Goal: Task Accomplishment & Management: Manage account settings

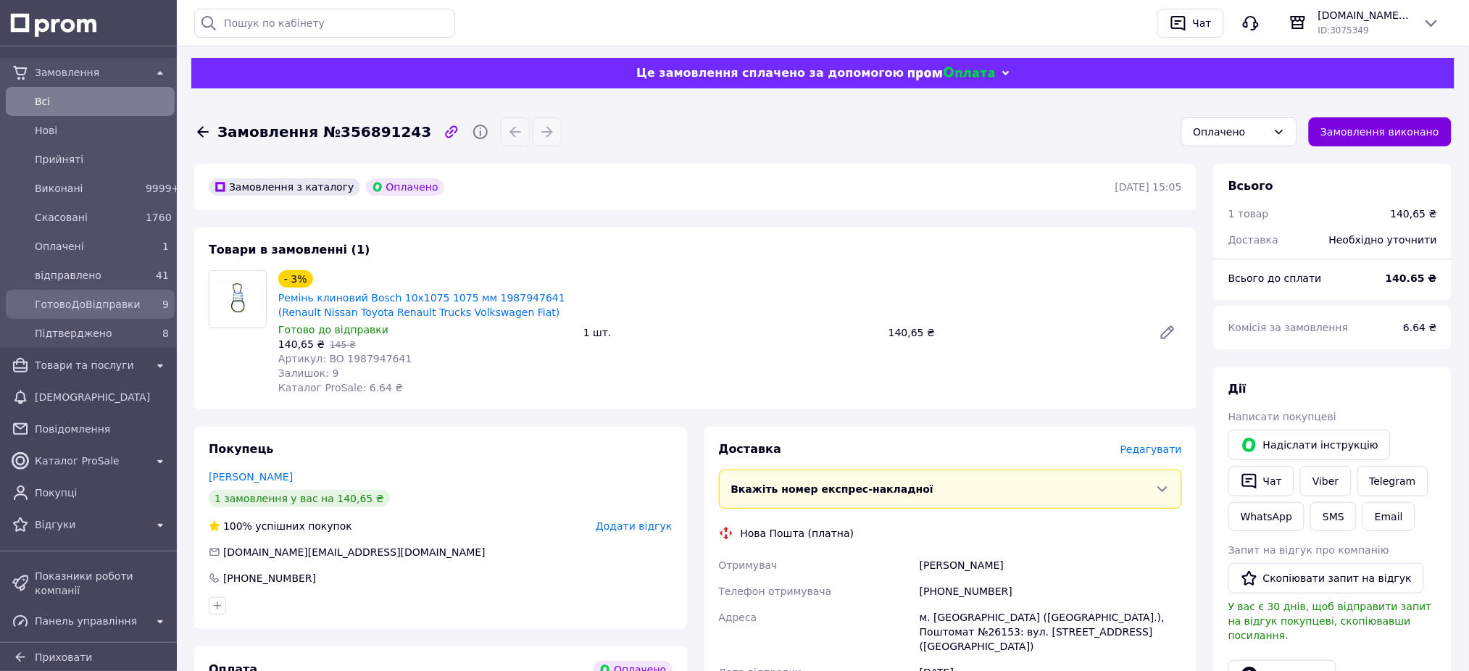
drag, startPoint x: 0, startPoint y: 0, endPoint x: 136, endPoint y: 310, distance: 338.6
click at [136, 310] on div "ГотовоДоВідправки" at bounding box center [87, 304] width 111 height 20
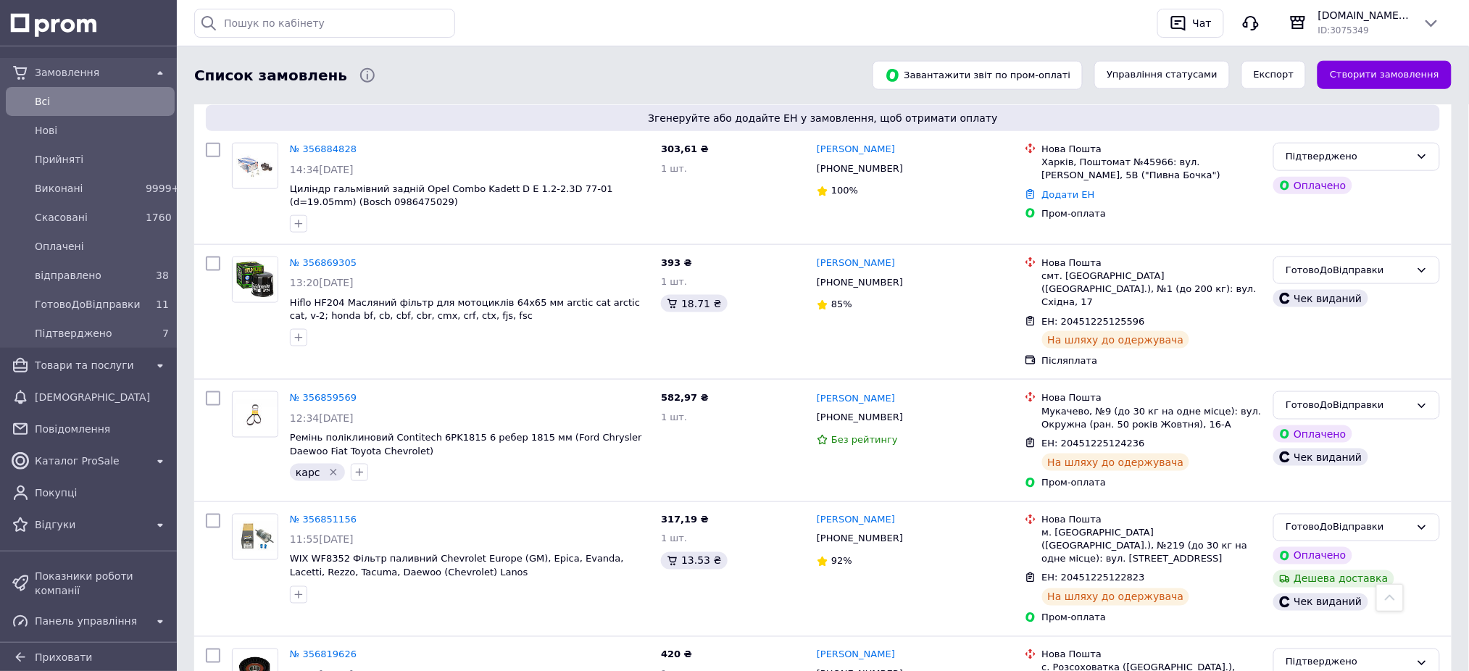
scroll to position [386, 0]
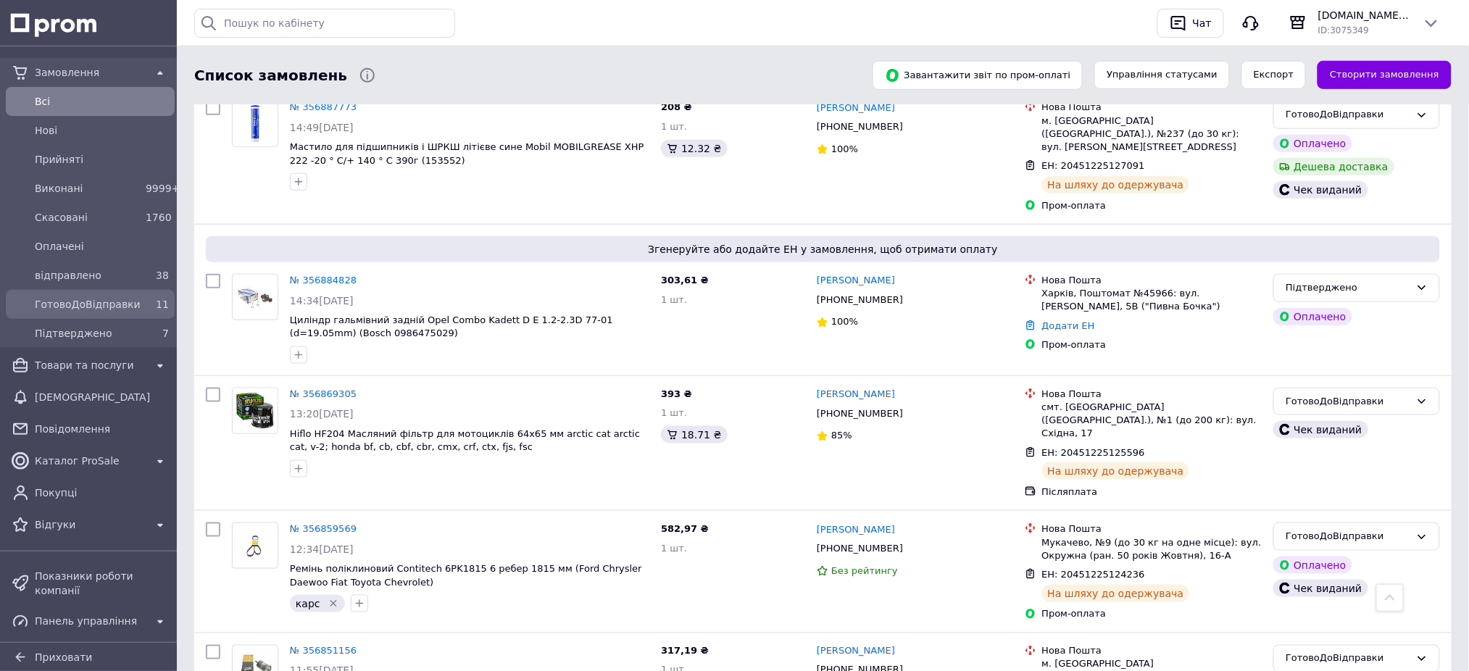
click at [109, 295] on div "ГотовоДоВідправки" at bounding box center [87, 304] width 111 height 20
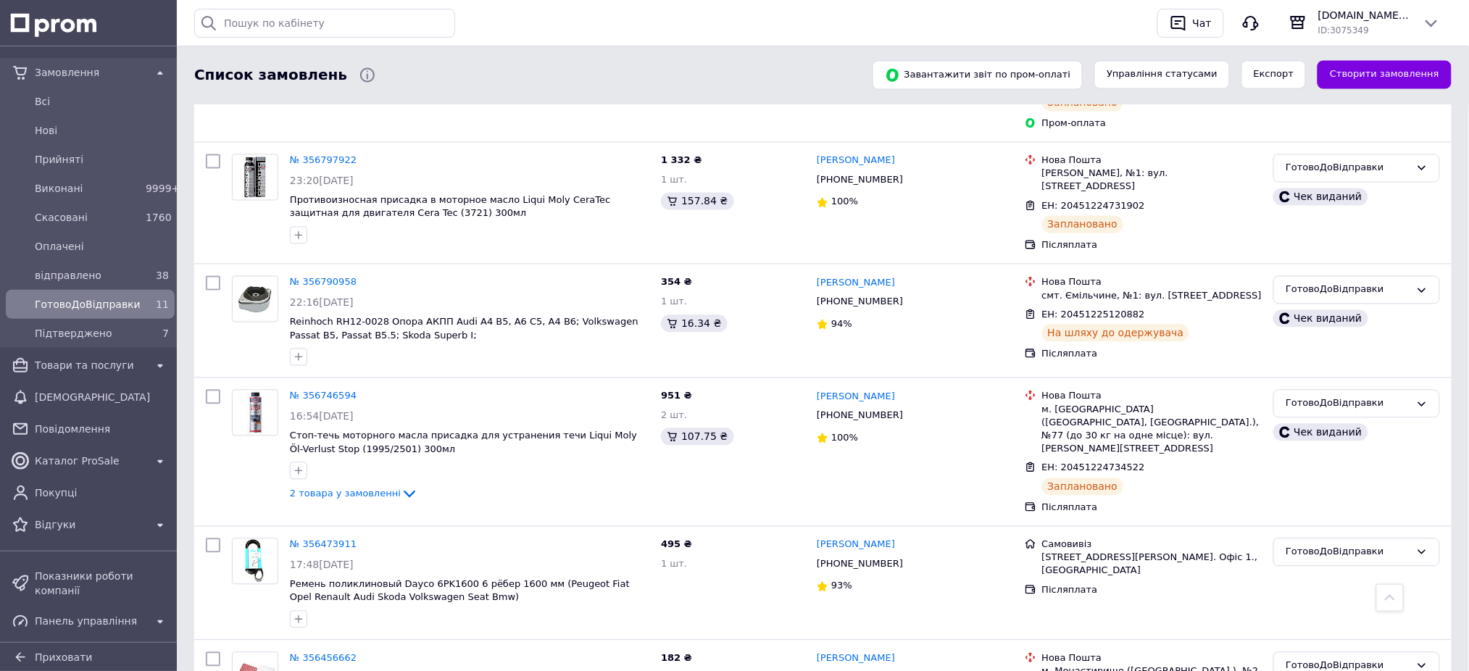
scroll to position [997, 0]
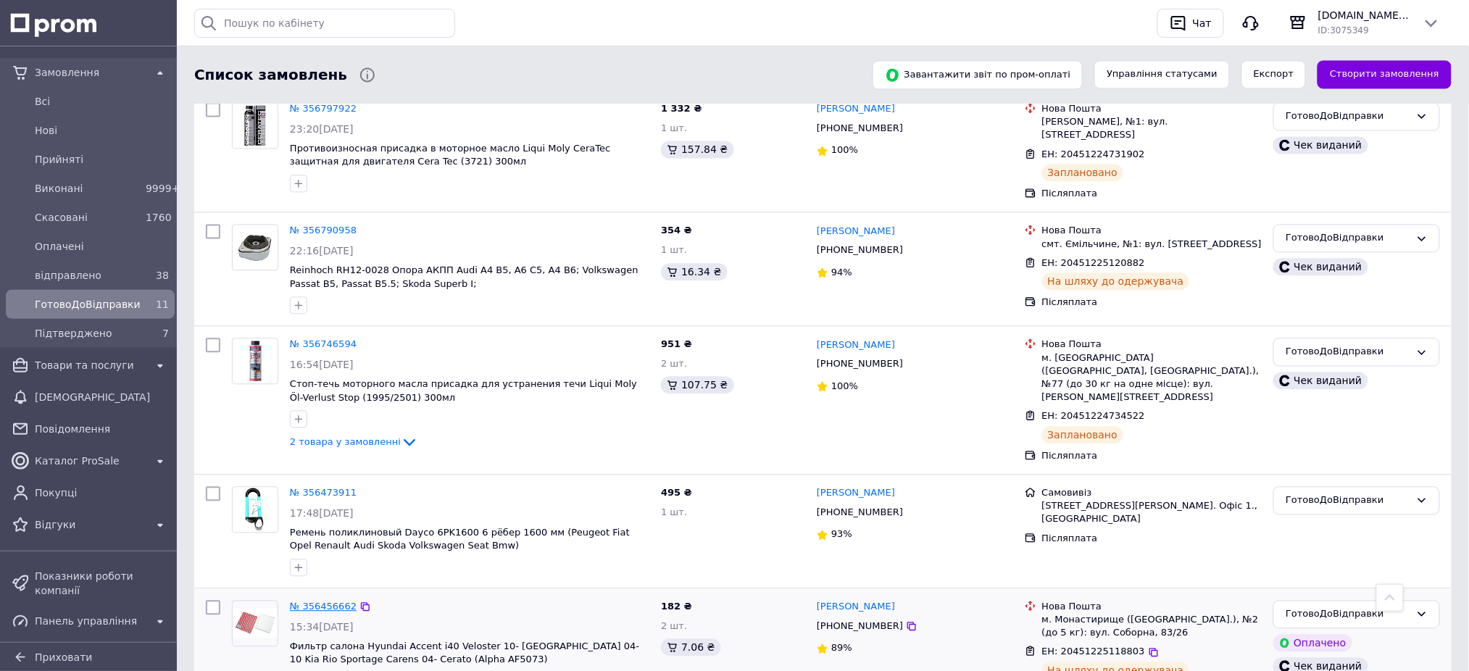
click at [343, 602] on link "№ 356456662" at bounding box center [323, 607] width 67 height 11
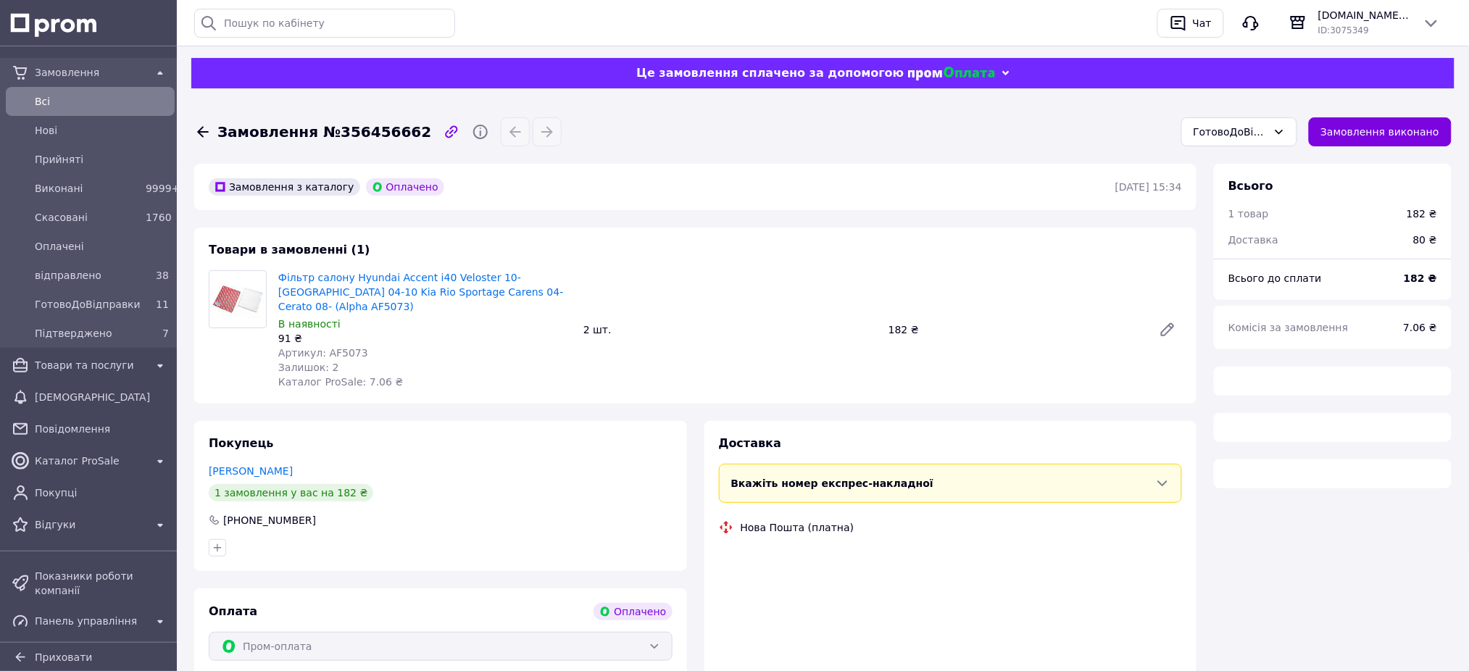
click at [378, 128] on span "Замовлення №356456662" at bounding box center [324, 132] width 214 height 21
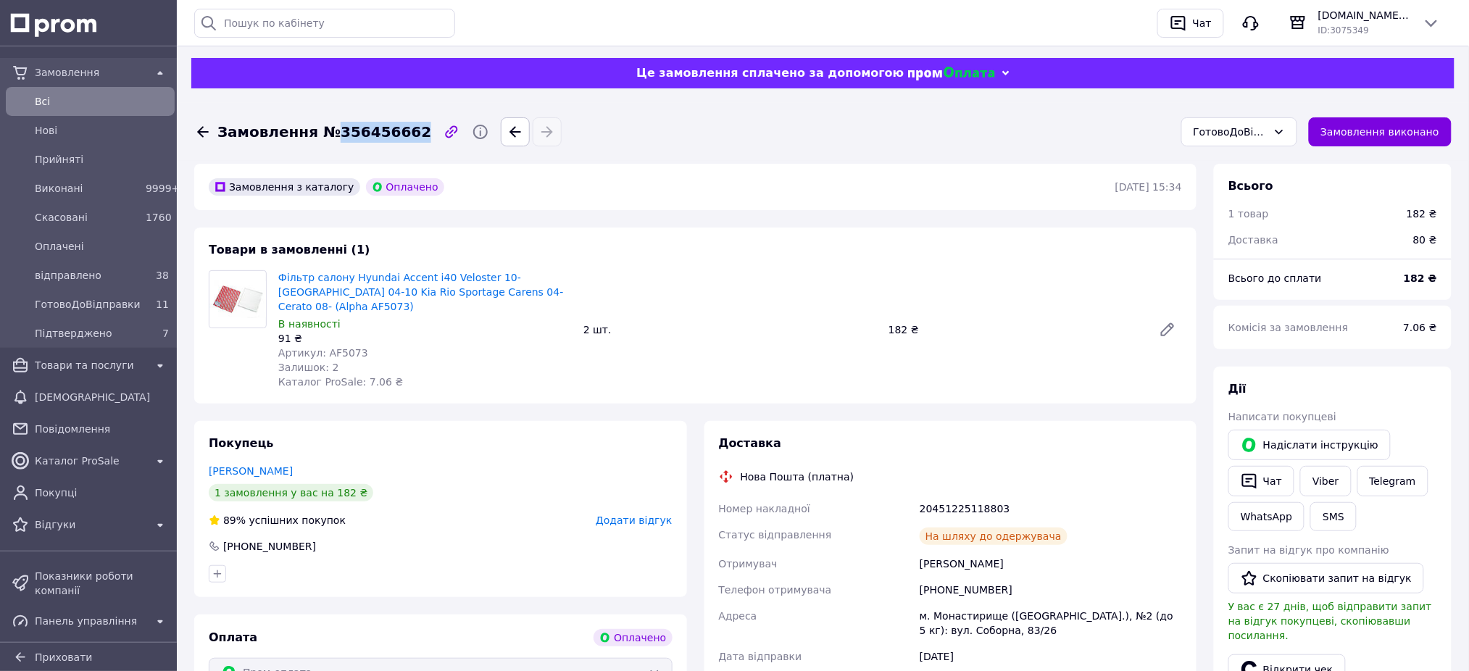
copy span "356456662"
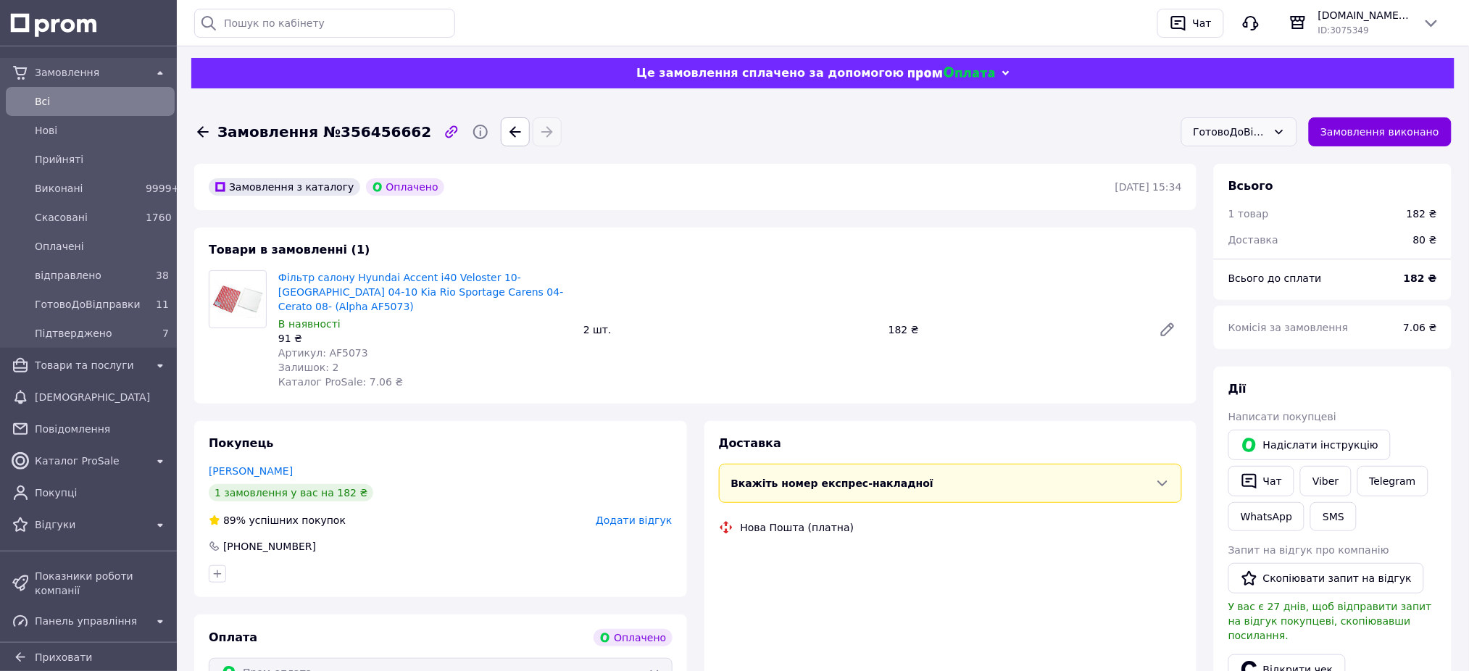
click at [1237, 136] on div "ГотовоДоВідправки" at bounding box center [1231, 132] width 74 height 16
click at [1246, 228] on li "відправлено" at bounding box center [1239, 233] width 115 height 28
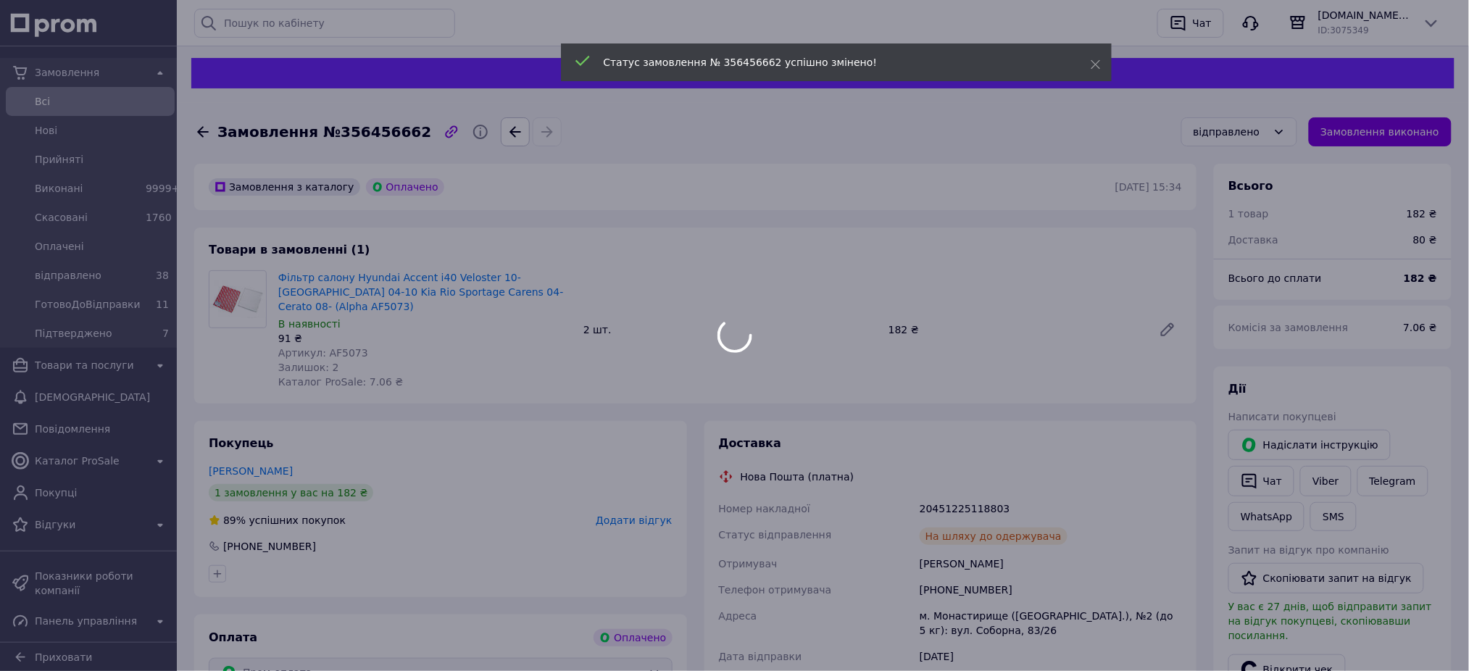
scroll to position [20, 0]
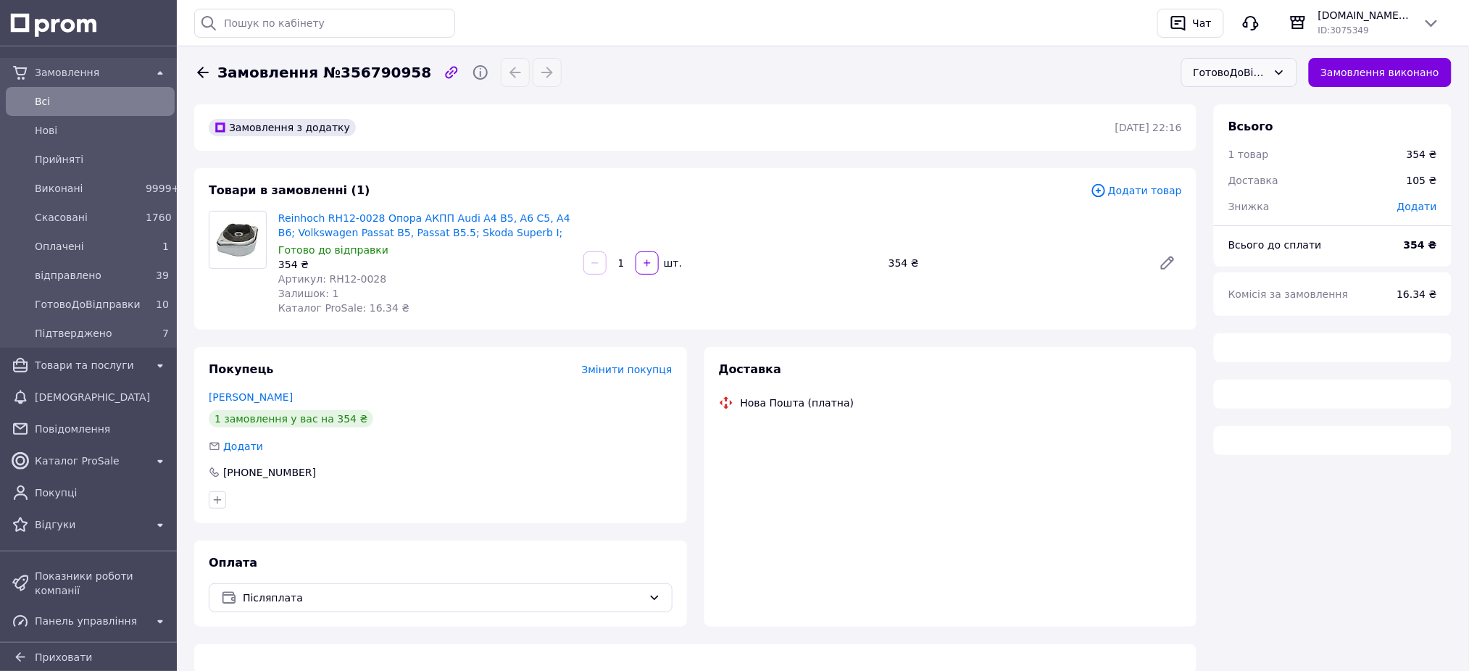
click at [1244, 71] on div "ГотовоДоВідправки" at bounding box center [1231, 73] width 74 height 16
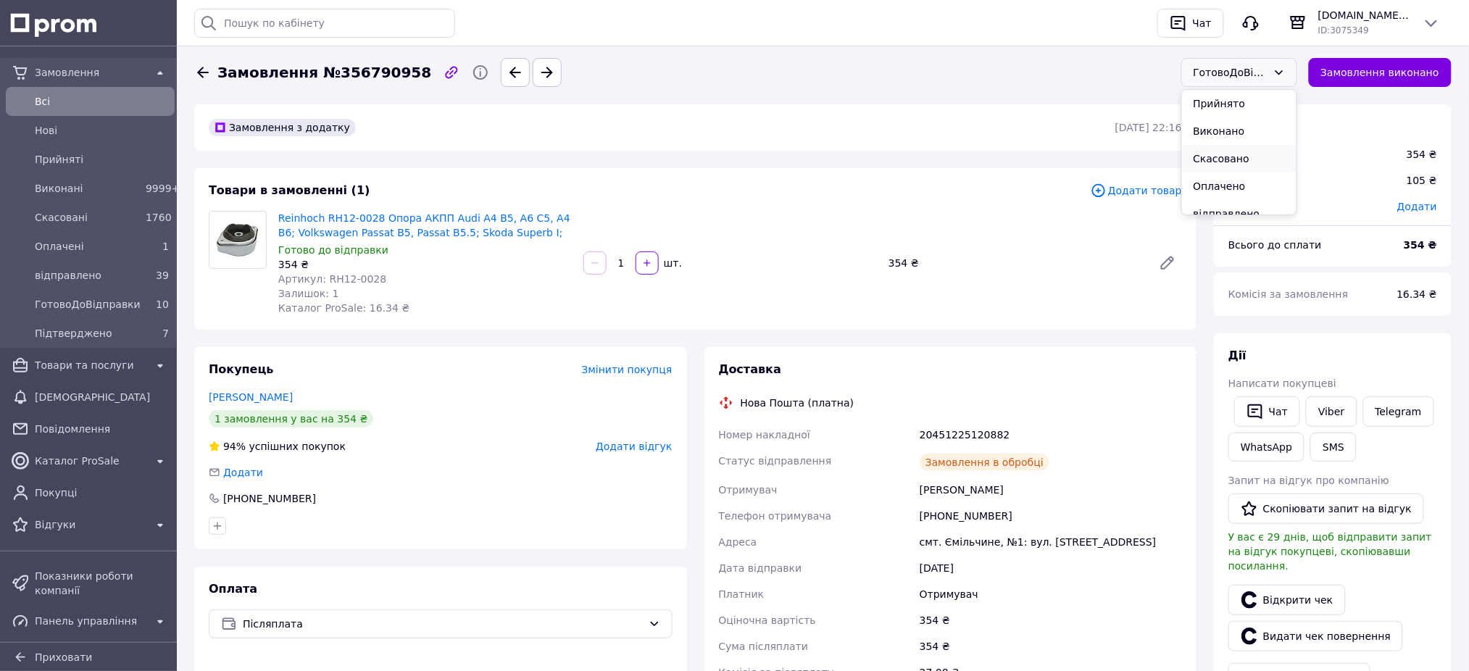
scroll to position [40, 0]
click at [1238, 163] on li "відправлено" at bounding box center [1239, 174] width 115 height 28
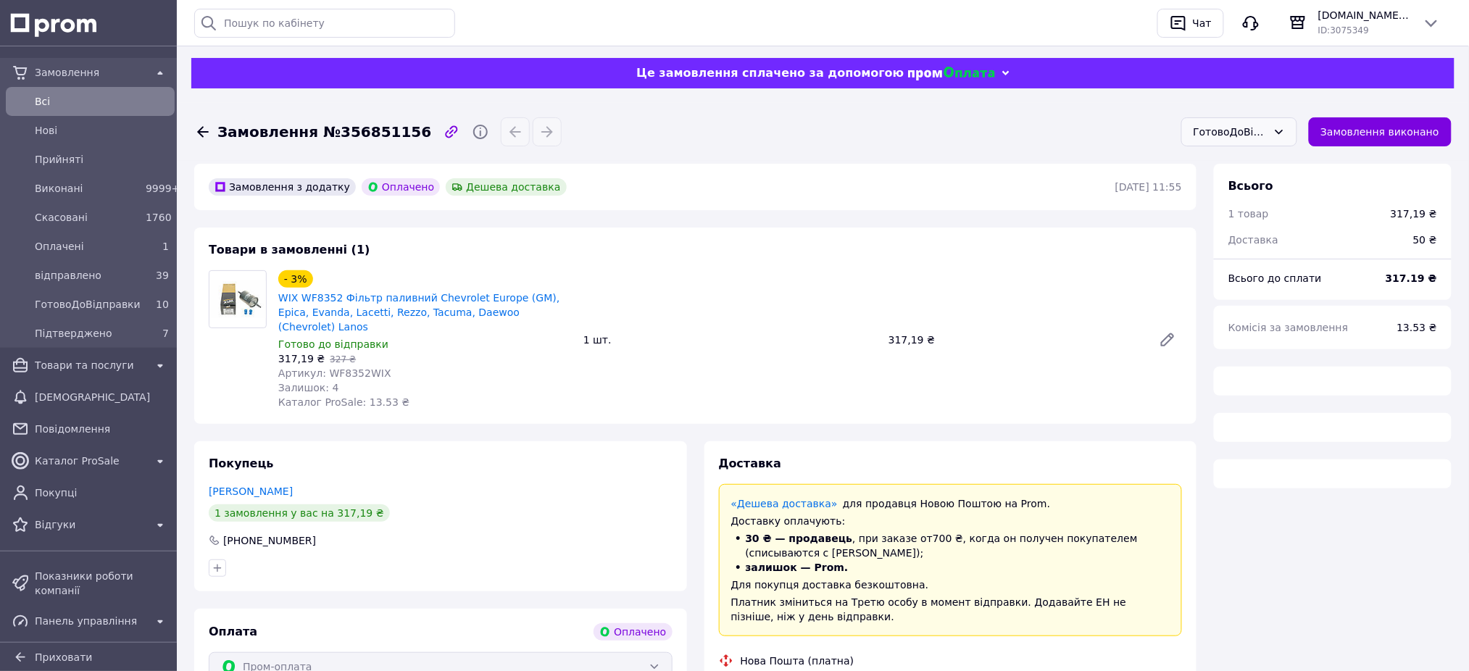
click at [1204, 133] on div "ГотовоДоВідправки" at bounding box center [1231, 132] width 74 height 16
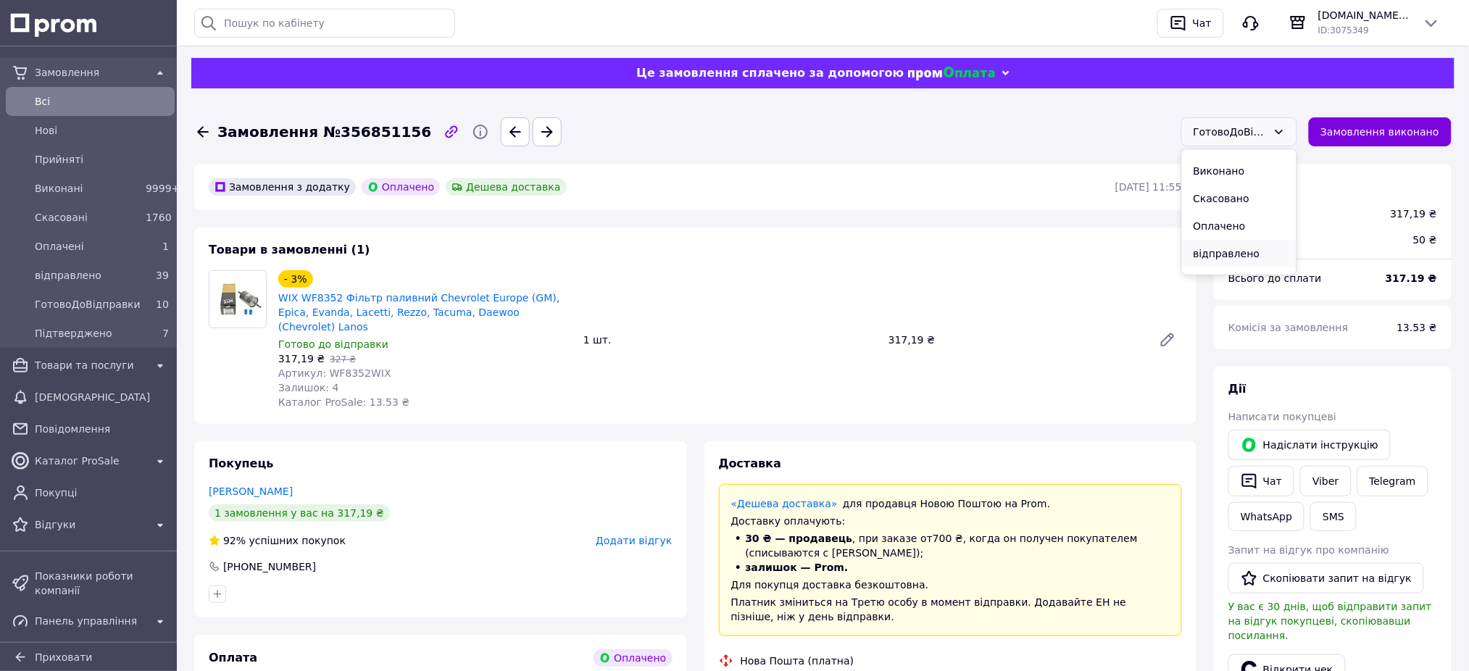
scroll to position [41, 0]
click at [1251, 220] on li "відправлено" at bounding box center [1239, 233] width 115 height 28
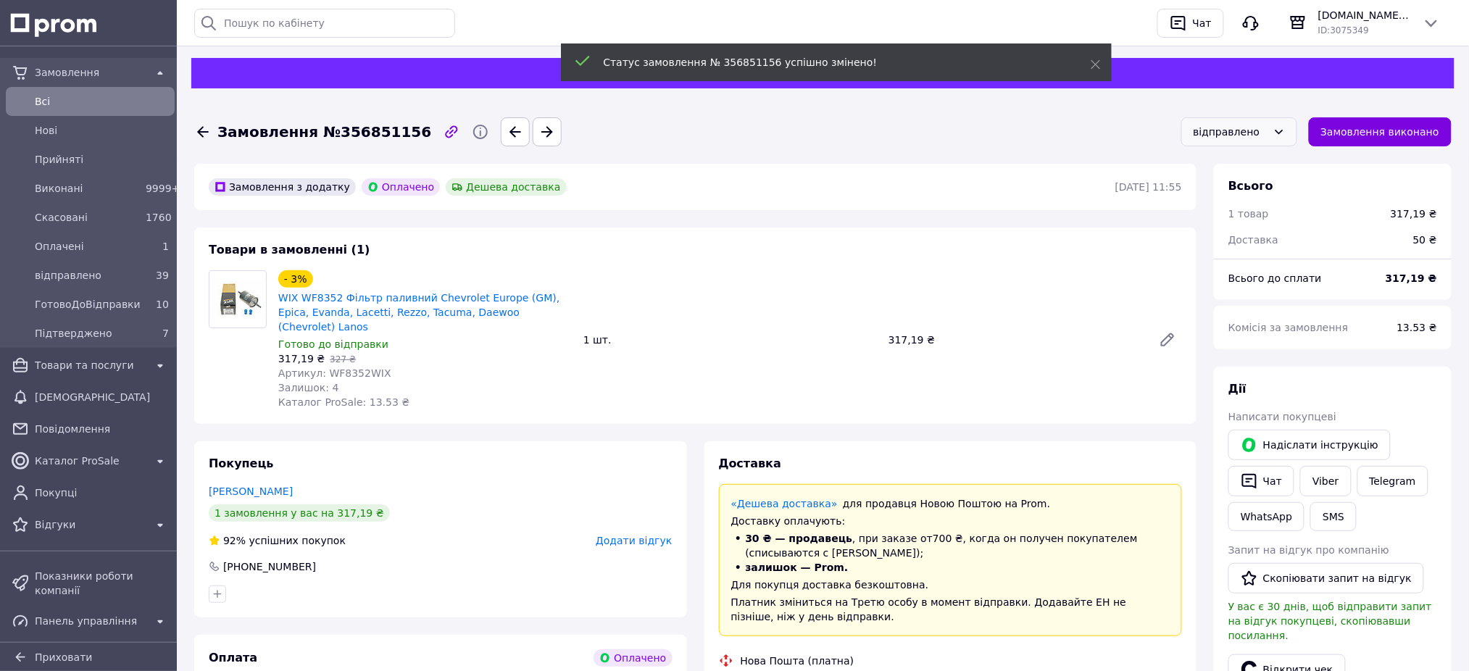
scroll to position [5, 0]
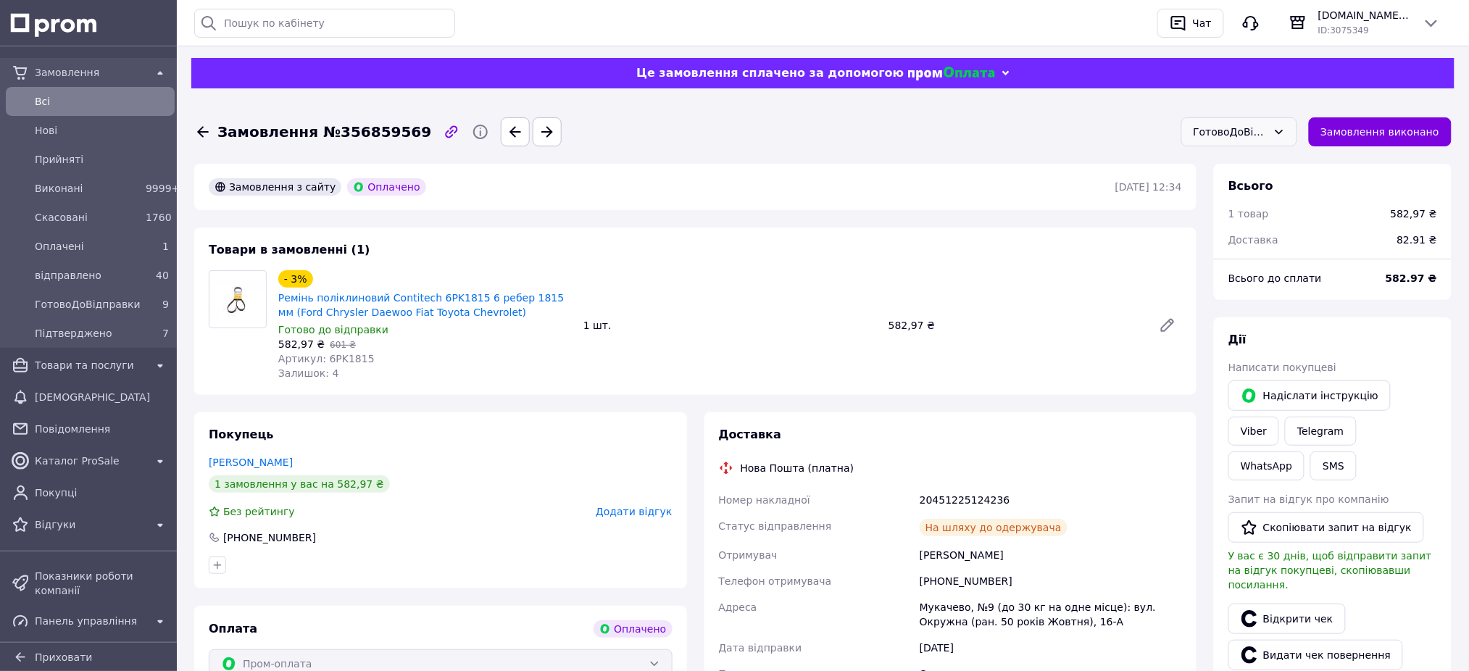
drag, startPoint x: 1212, startPoint y: 127, endPoint x: 1216, endPoint y: 141, distance: 14.4
click at [1213, 128] on div "ГотовоДоВідправки" at bounding box center [1231, 132] width 74 height 16
click at [1245, 225] on li "відправлено" at bounding box center [1239, 233] width 115 height 28
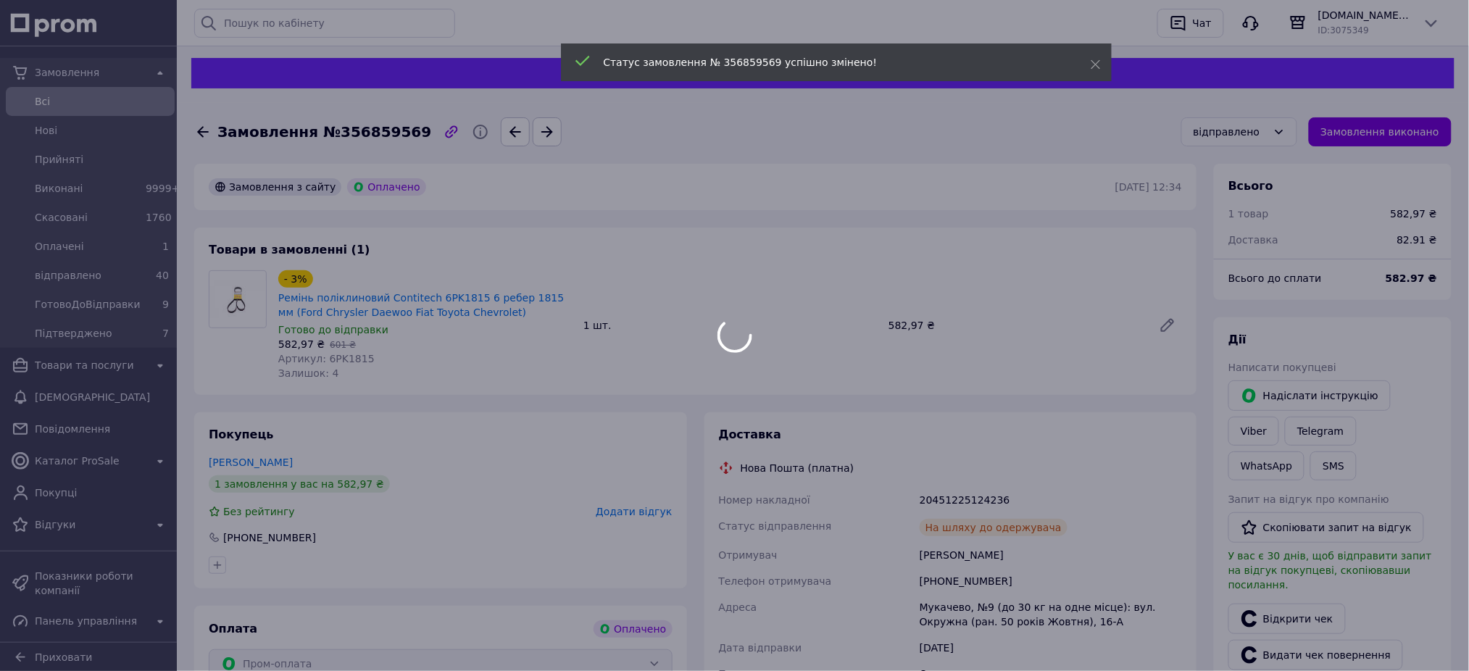
scroll to position [5, 0]
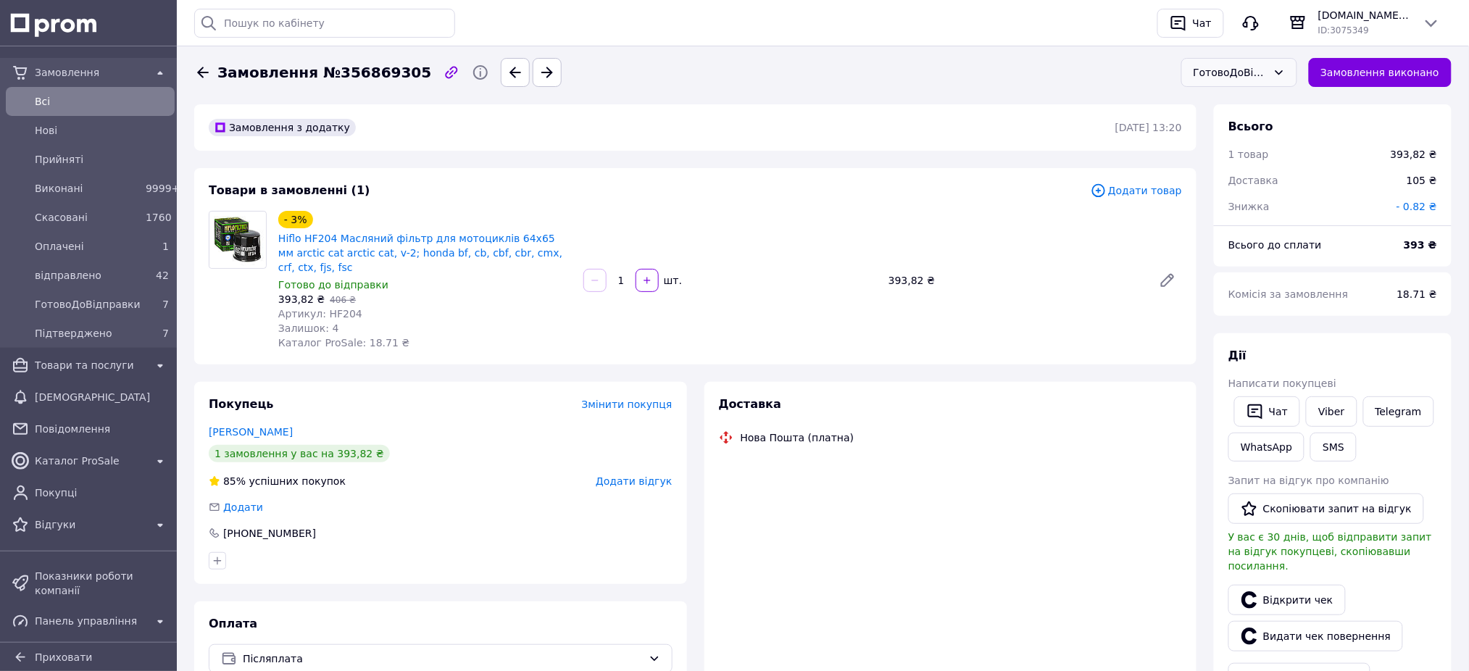
click at [1234, 78] on div "ГотовоДоВідправки" at bounding box center [1231, 73] width 74 height 16
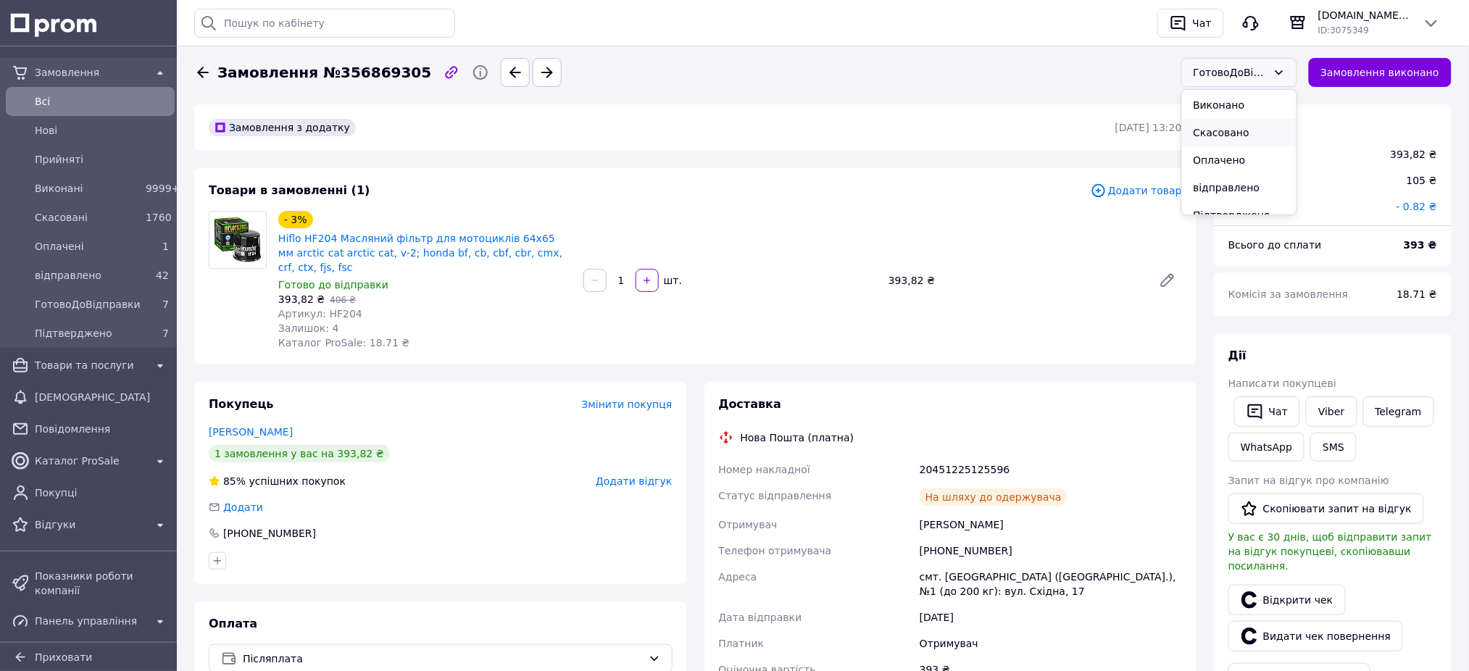
scroll to position [40, 0]
click at [1231, 172] on li "відправлено" at bounding box center [1239, 174] width 115 height 28
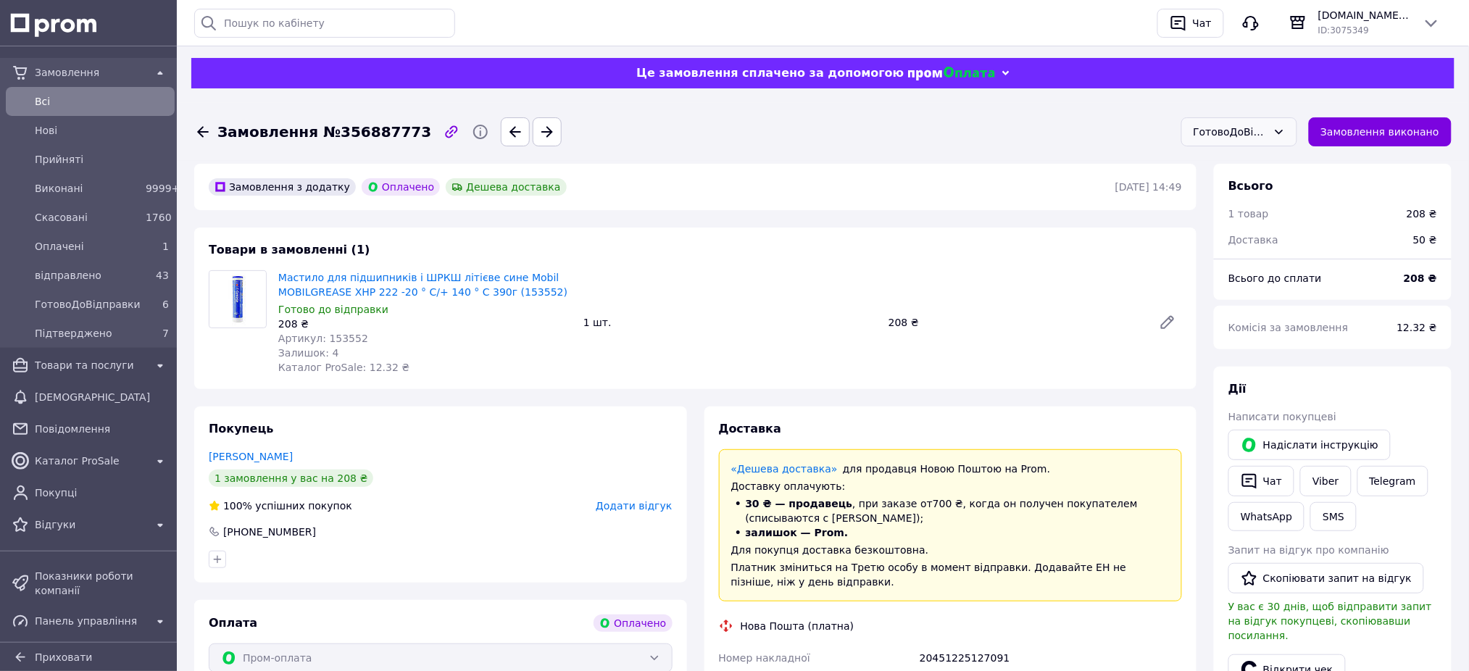
click at [1239, 140] on div "ГотовоДоВідправки" at bounding box center [1240, 131] width 116 height 29
click at [1242, 227] on li "відправлено" at bounding box center [1239, 233] width 115 height 28
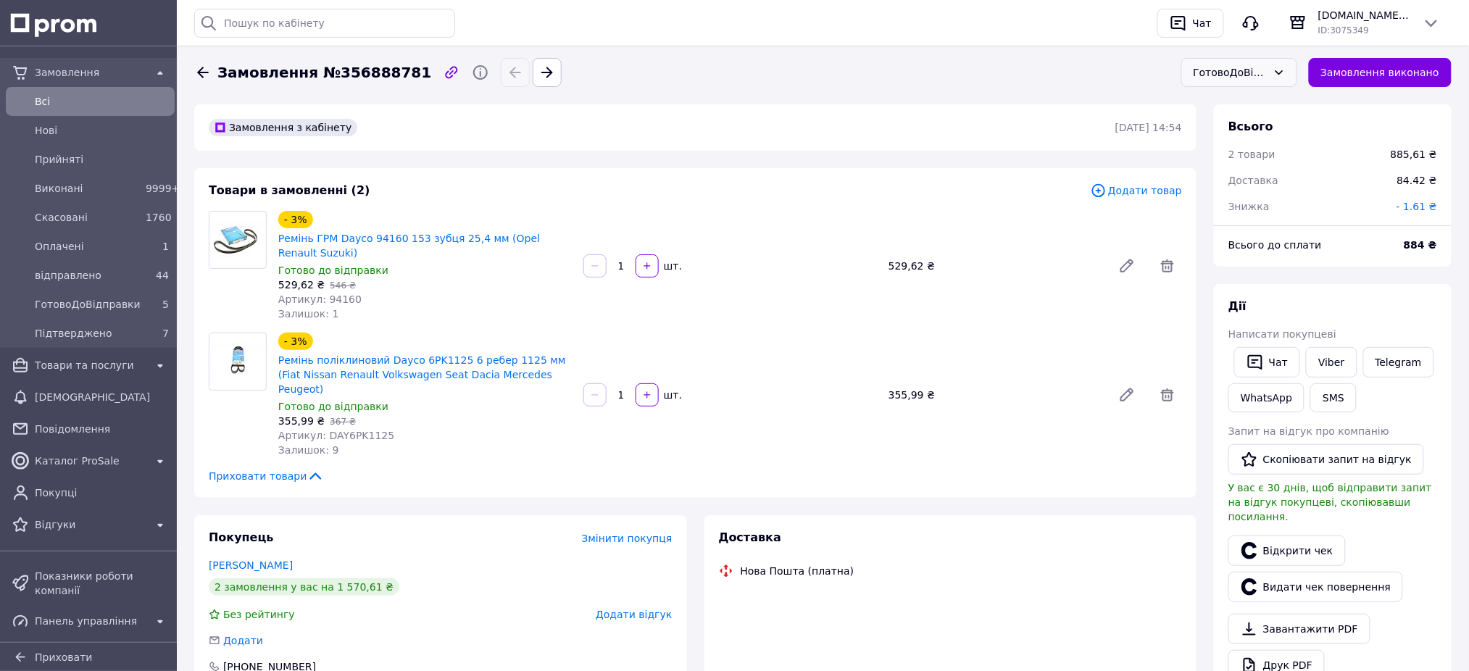
click at [1249, 78] on div "ГотовоДоВідправки" at bounding box center [1231, 73] width 74 height 16
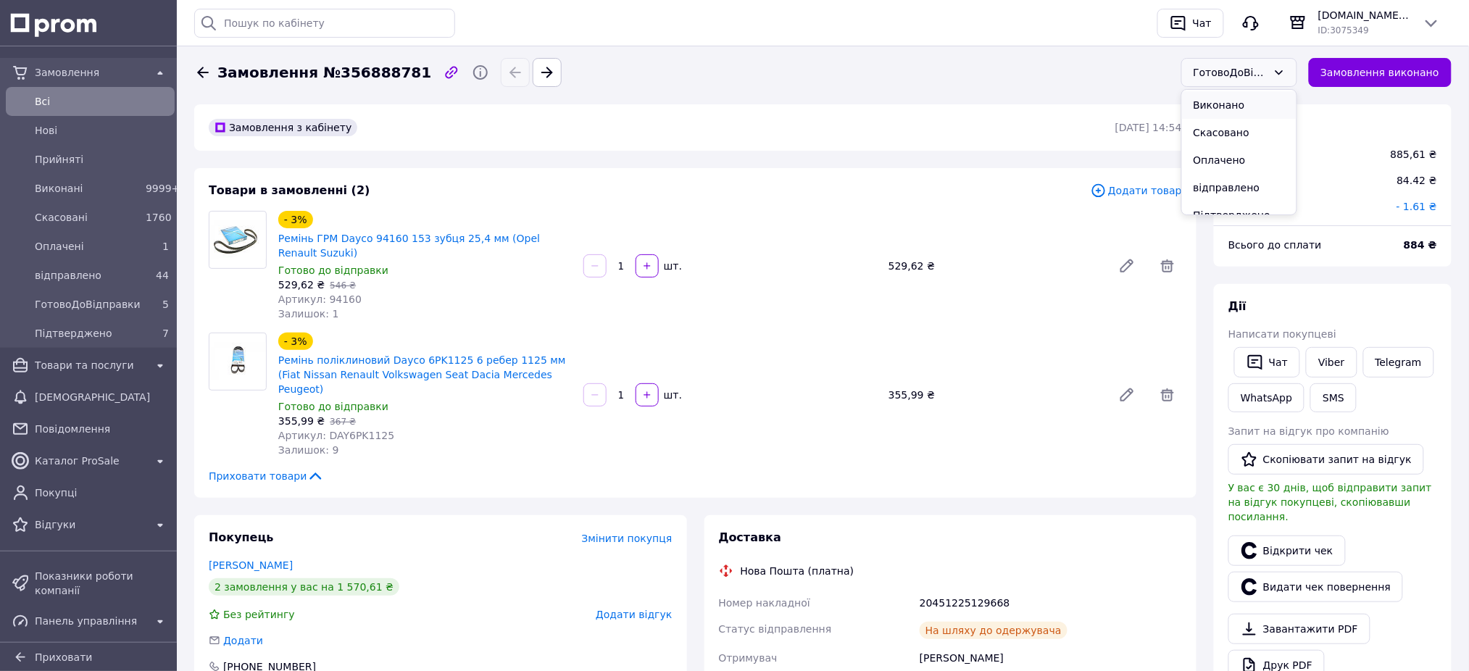
scroll to position [40, 0]
click at [1242, 168] on li "відправлено" at bounding box center [1239, 174] width 115 height 28
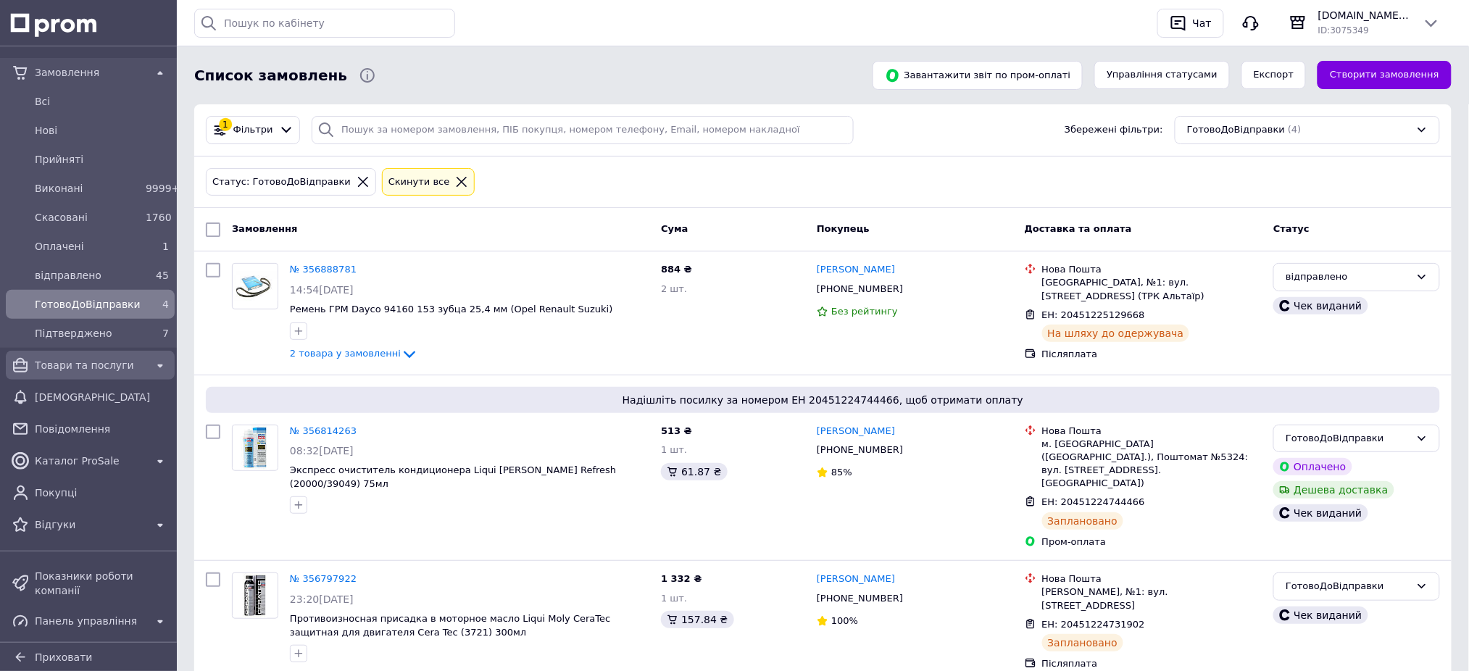
click at [110, 366] on span "Товари та послуги" at bounding box center [90, 365] width 111 height 14
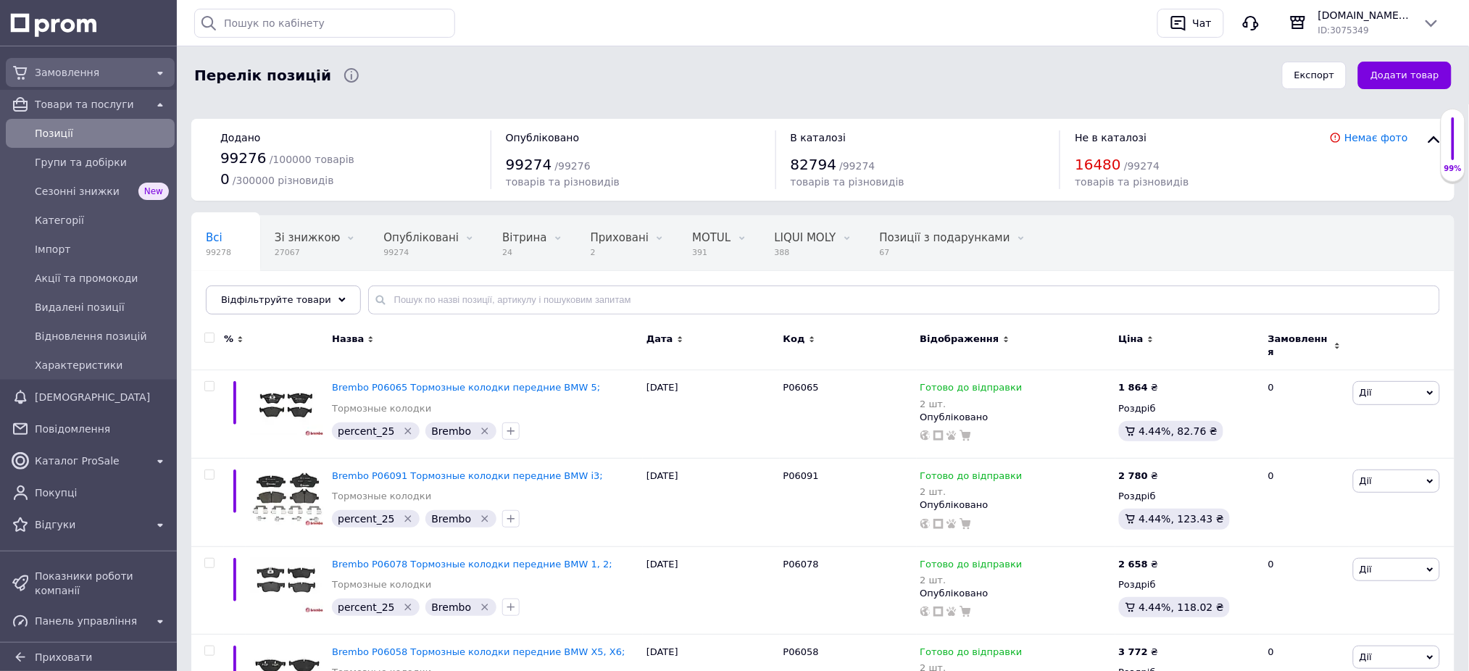
click at [74, 72] on span "Замовлення" at bounding box center [90, 72] width 111 height 14
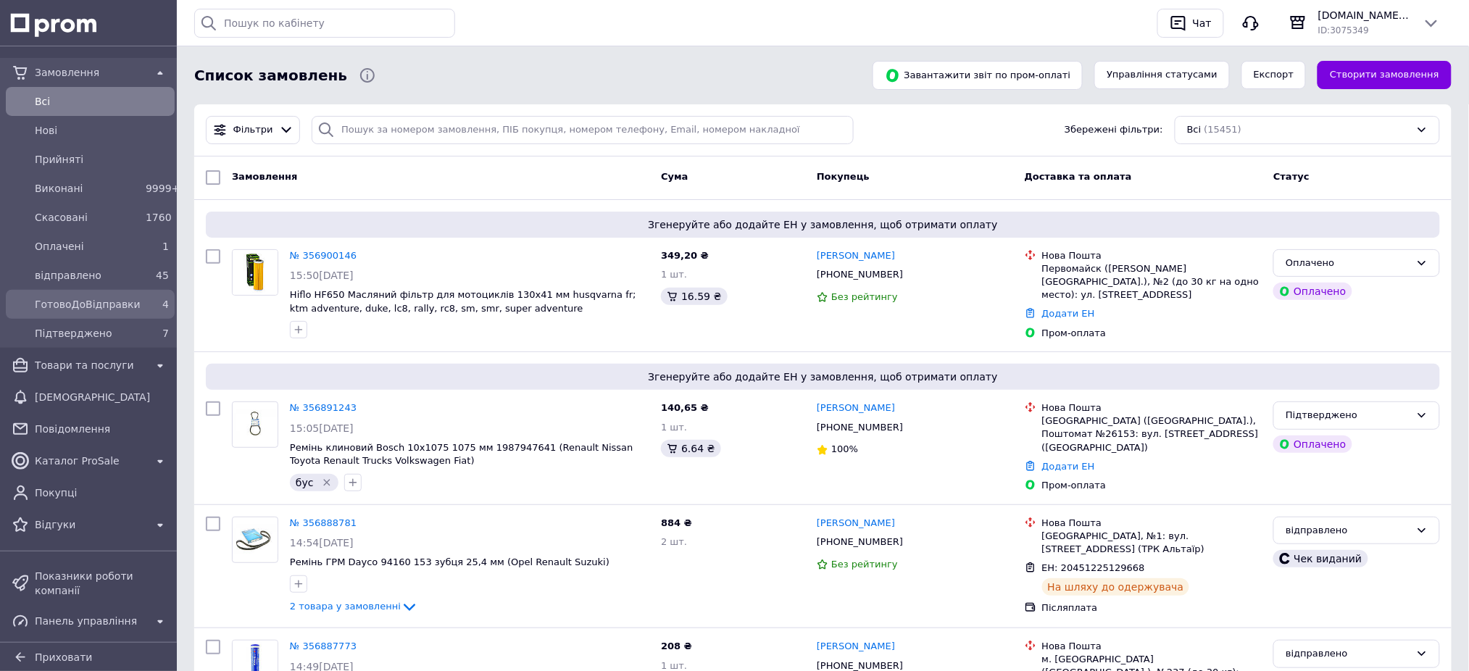
click at [112, 299] on span "ГотовоДоВідправки" at bounding box center [87, 304] width 105 height 14
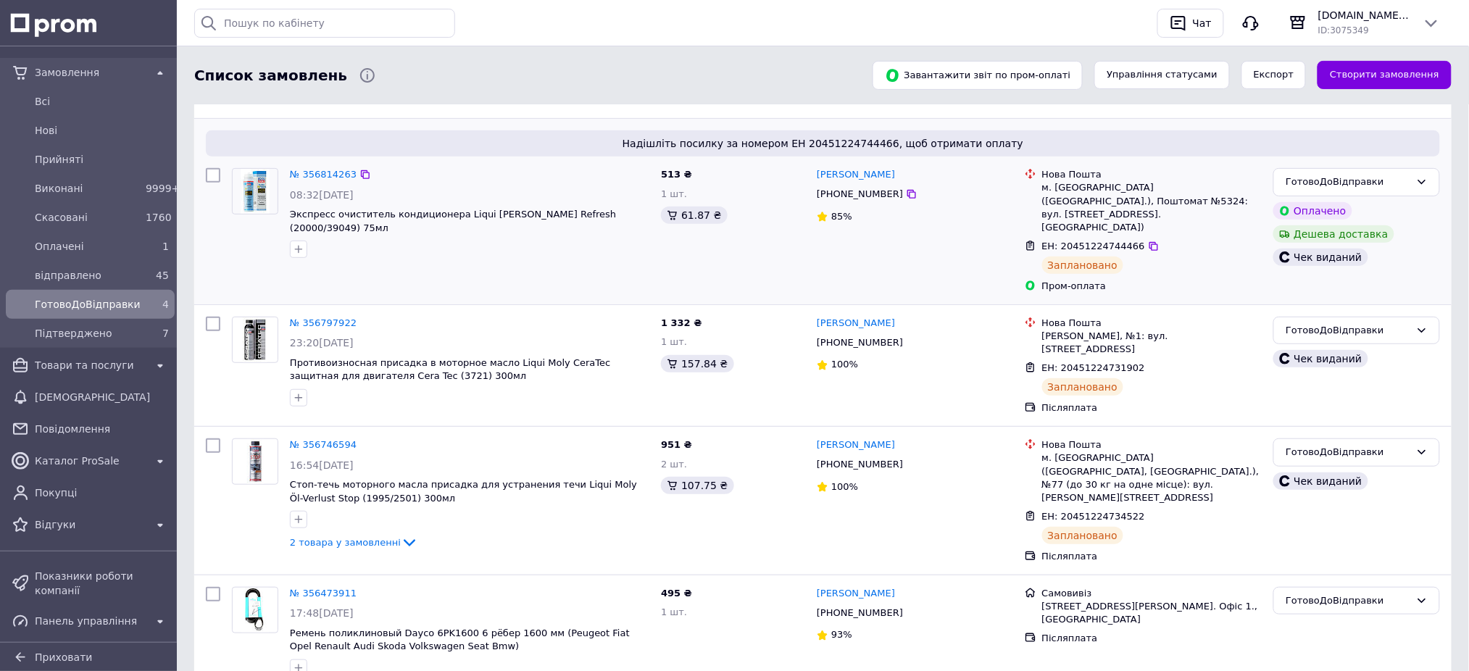
scroll to position [149, 0]
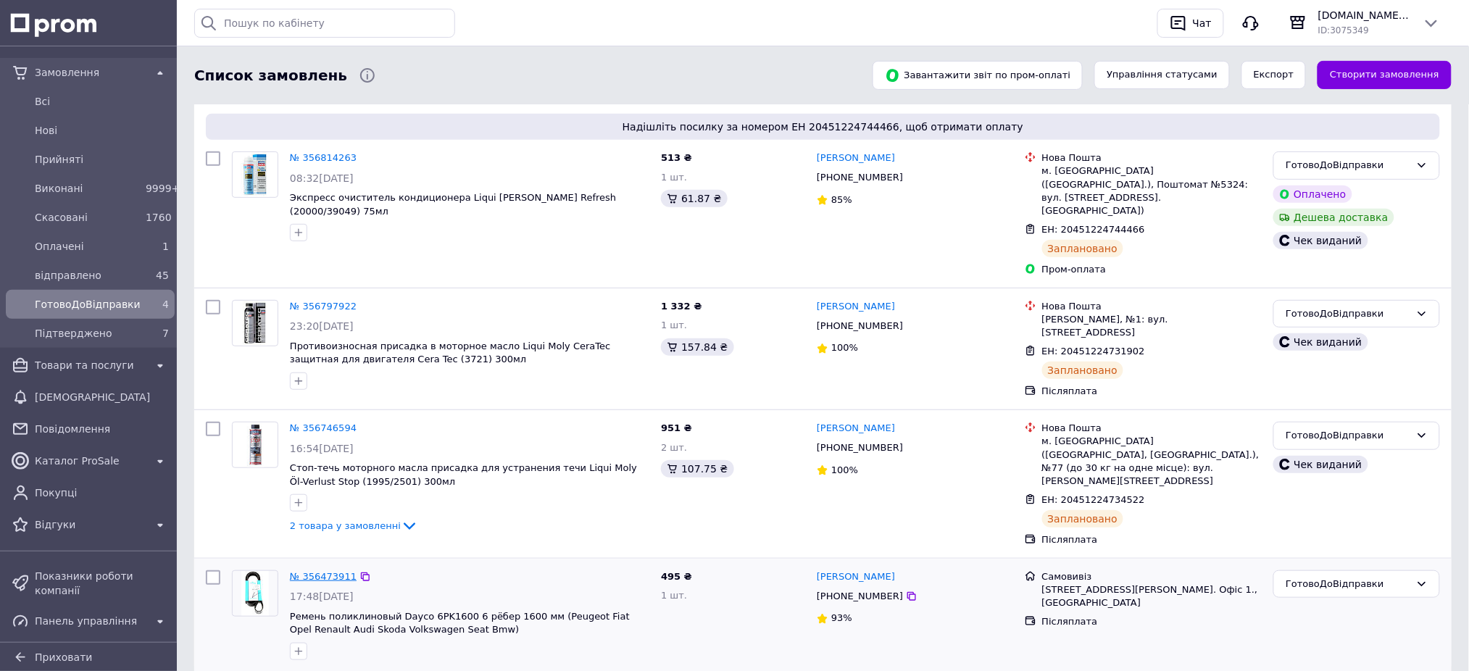
click at [316, 571] on link "№ 356473911" at bounding box center [323, 576] width 67 height 11
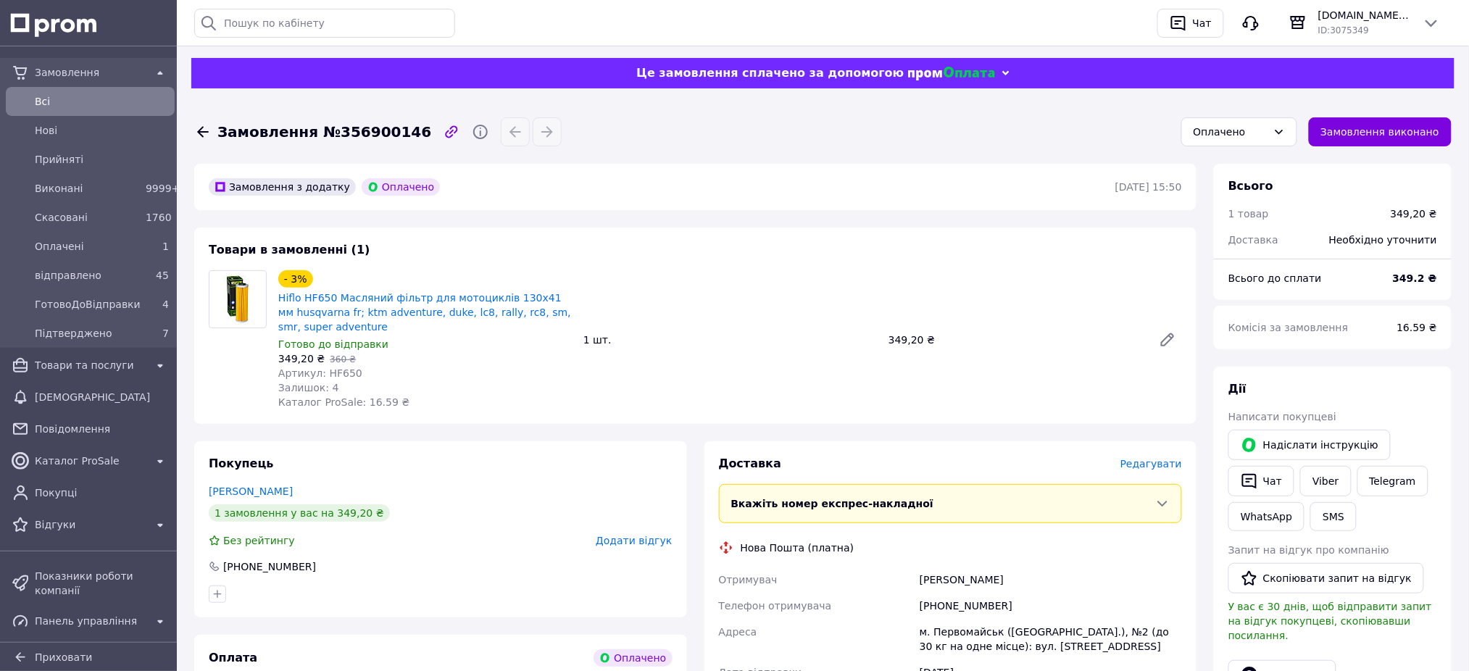
click at [339, 377] on span "Артикул: HF650" at bounding box center [320, 374] width 84 height 12
copy span "HF650"
click at [1232, 136] on div "Оплачено" at bounding box center [1231, 132] width 74 height 16
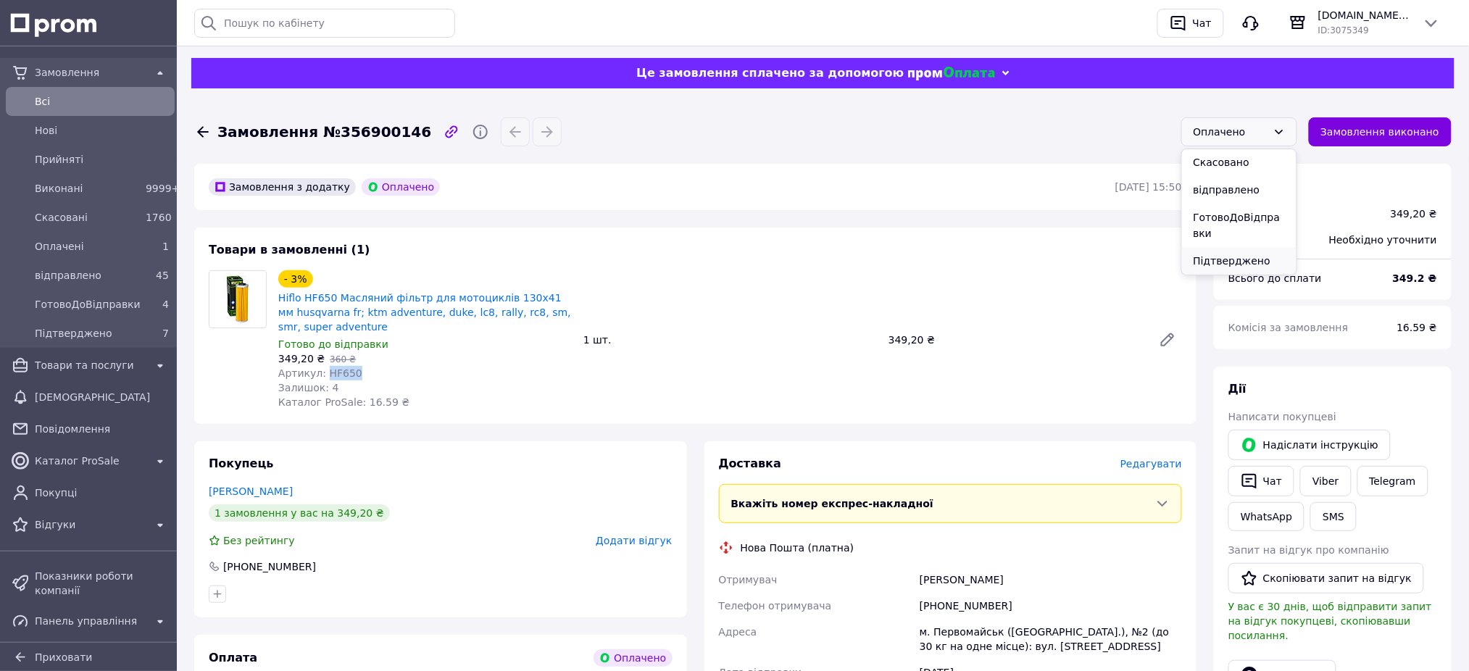
click at [1230, 260] on li "Підтверджено" at bounding box center [1239, 261] width 115 height 28
click at [355, 133] on span "Замовлення №356900146" at bounding box center [324, 132] width 214 height 21
copy span "356900146"
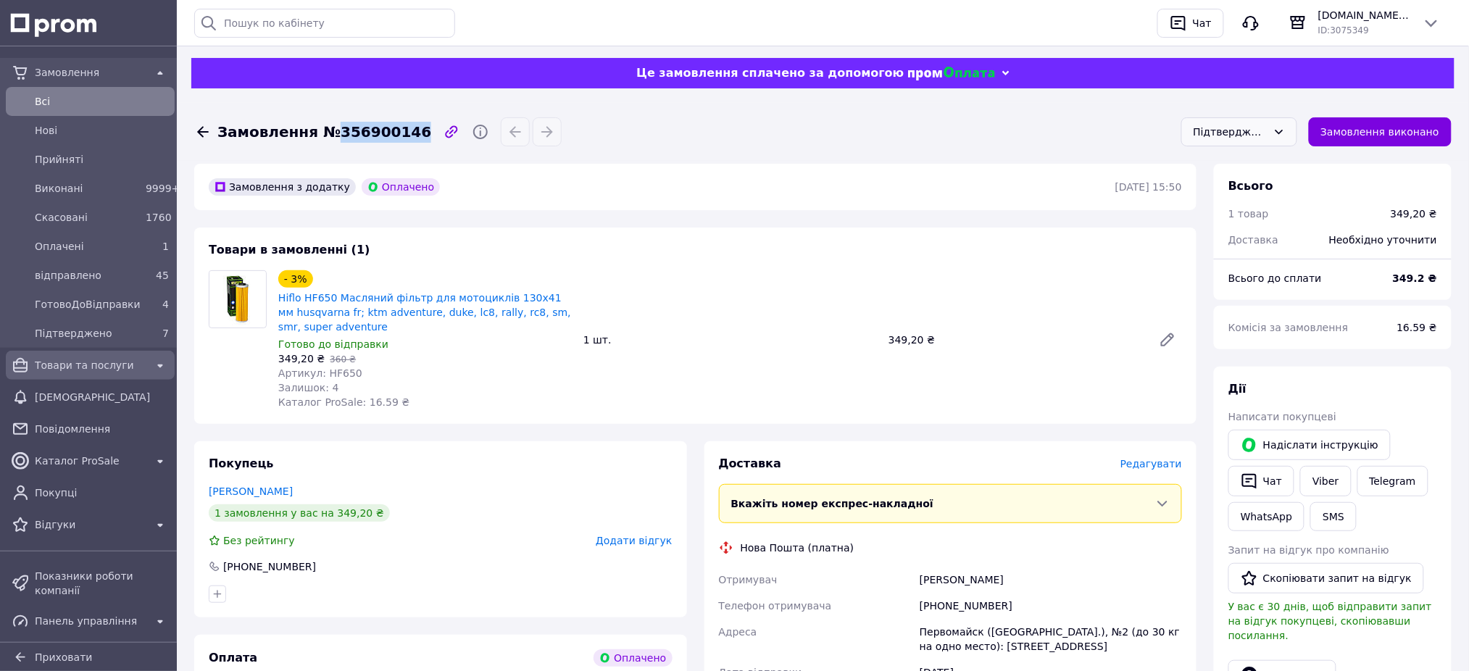
click at [119, 359] on span "Товари та послуги" at bounding box center [90, 365] width 111 height 14
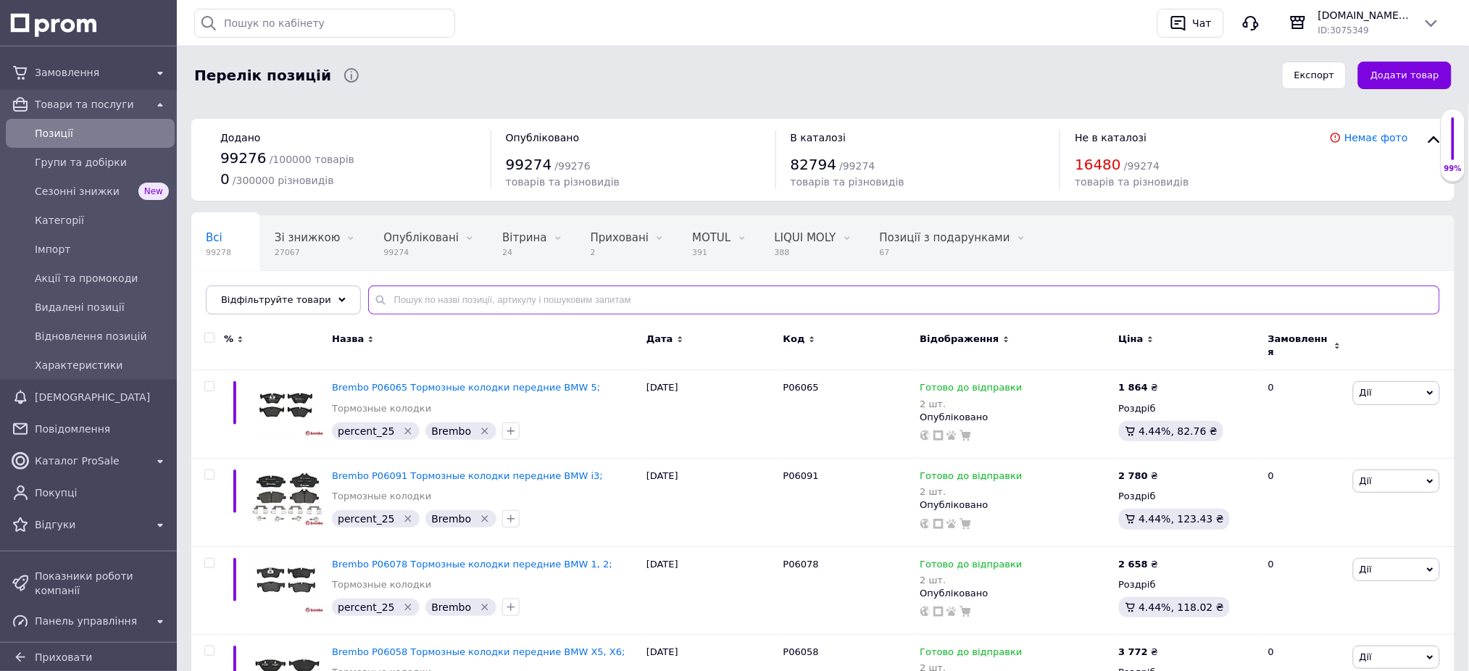
click at [419, 295] on input "text" at bounding box center [904, 300] width 1072 height 29
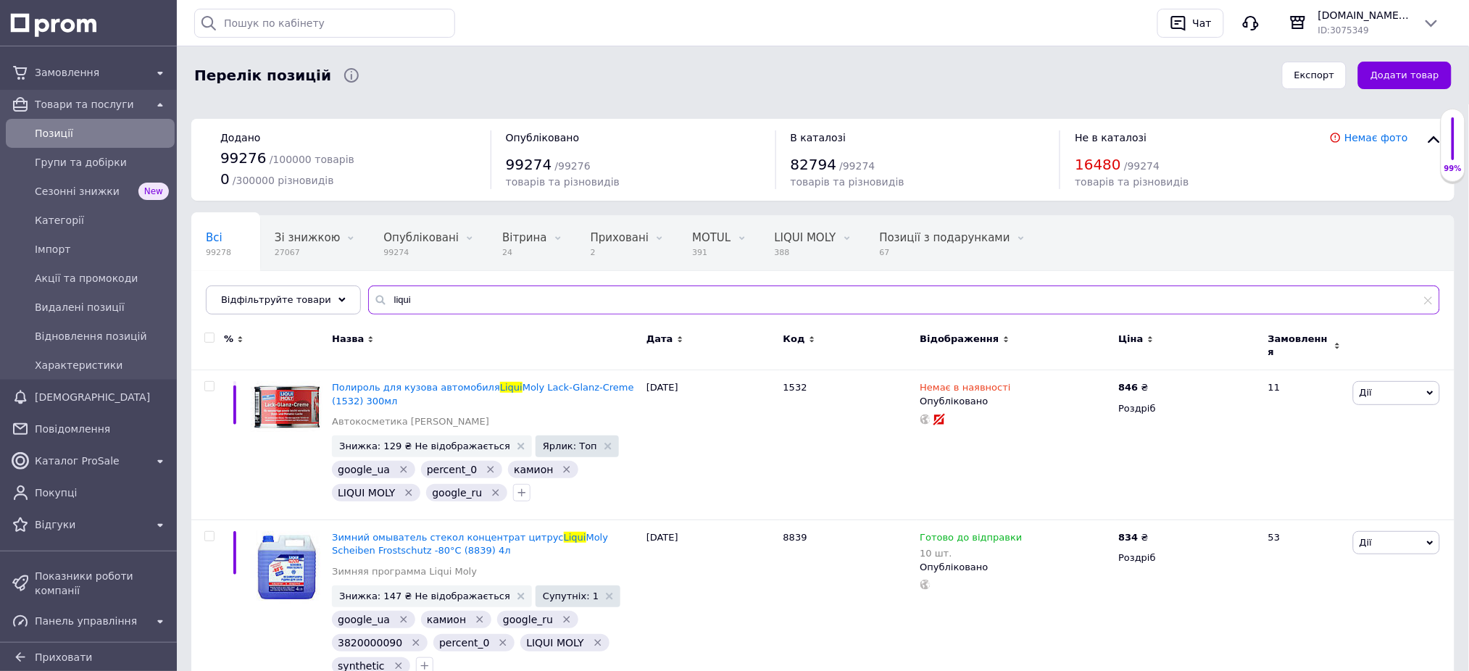
click at [410, 299] on input "liqui" at bounding box center [904, 300] width 1072 height 29
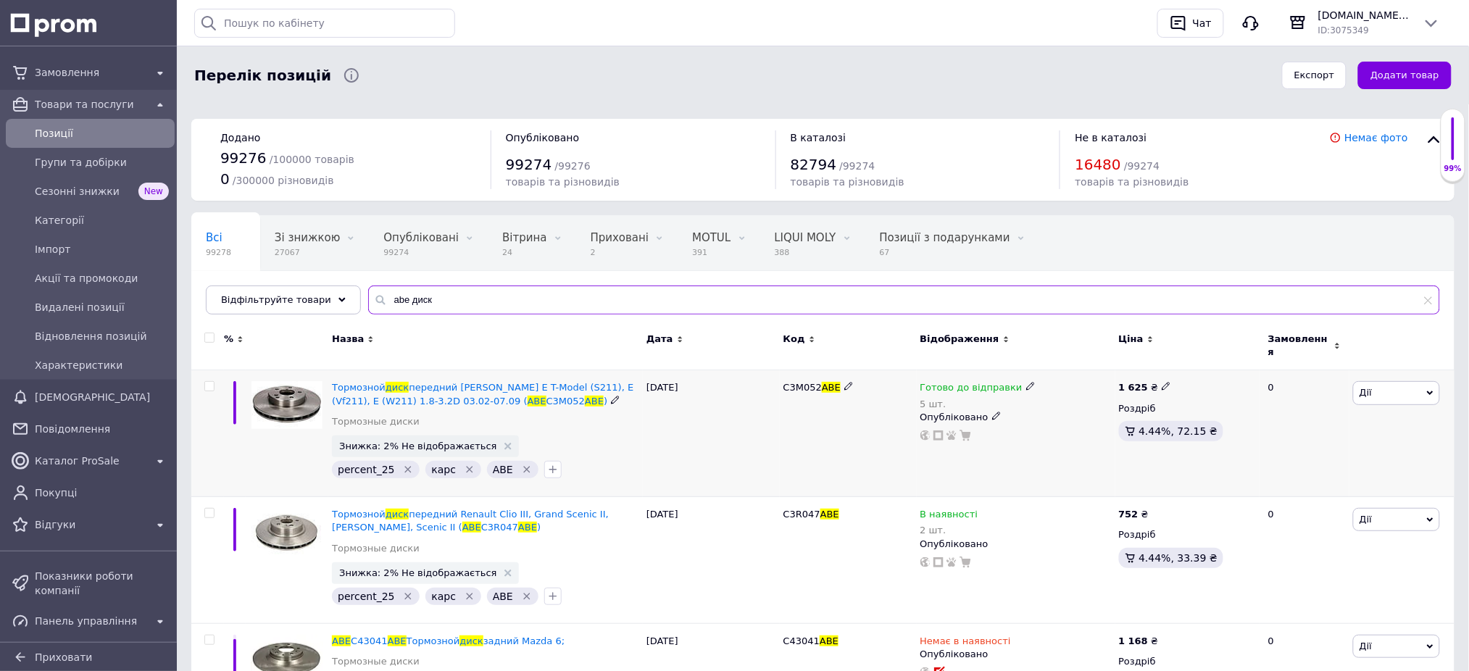
type input "abe диск"
click at [812, 382] on span "C3M052" at bounding box center [803, 387] width 38 height 11
copy span "C3M052 ABE"
click at [135, 133] on span "Позиції" at bounding box center [102, 133] width 134 height 14
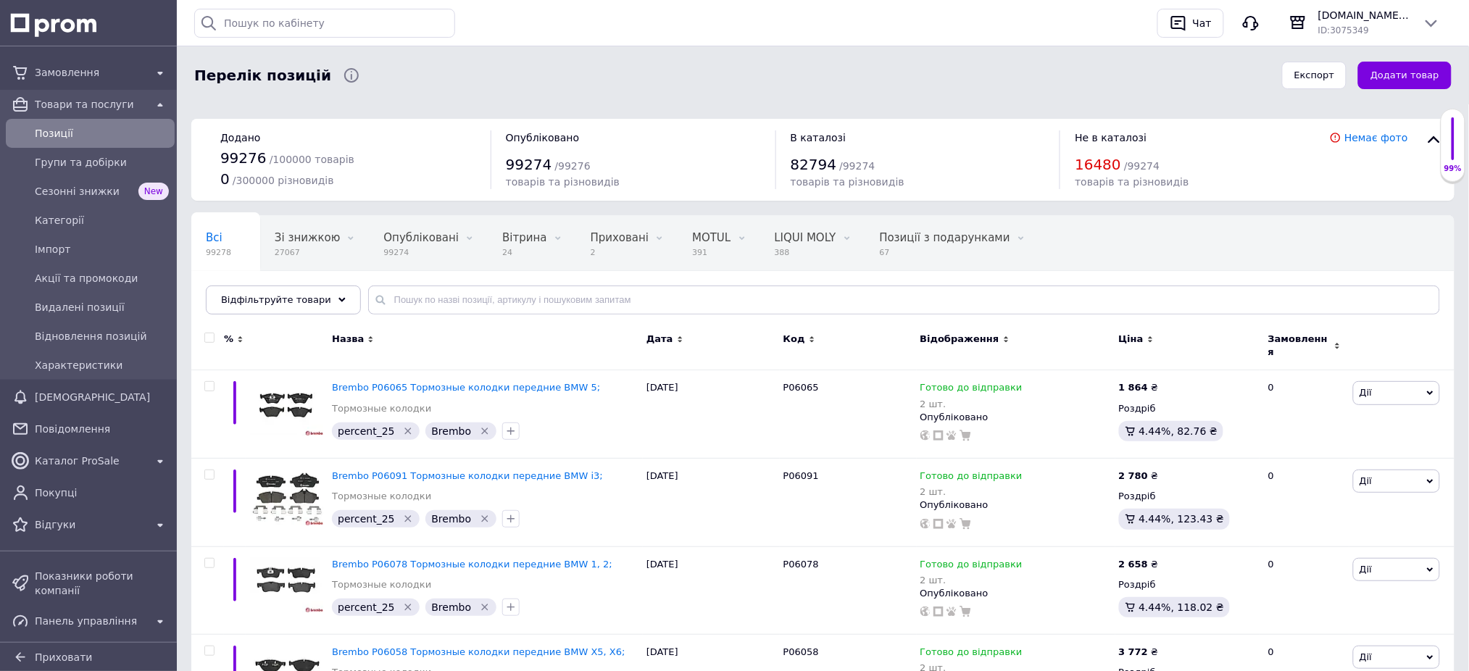
click at [123, 124] on div "Позиції" at bounding box center [102, 133] width 140 height 20
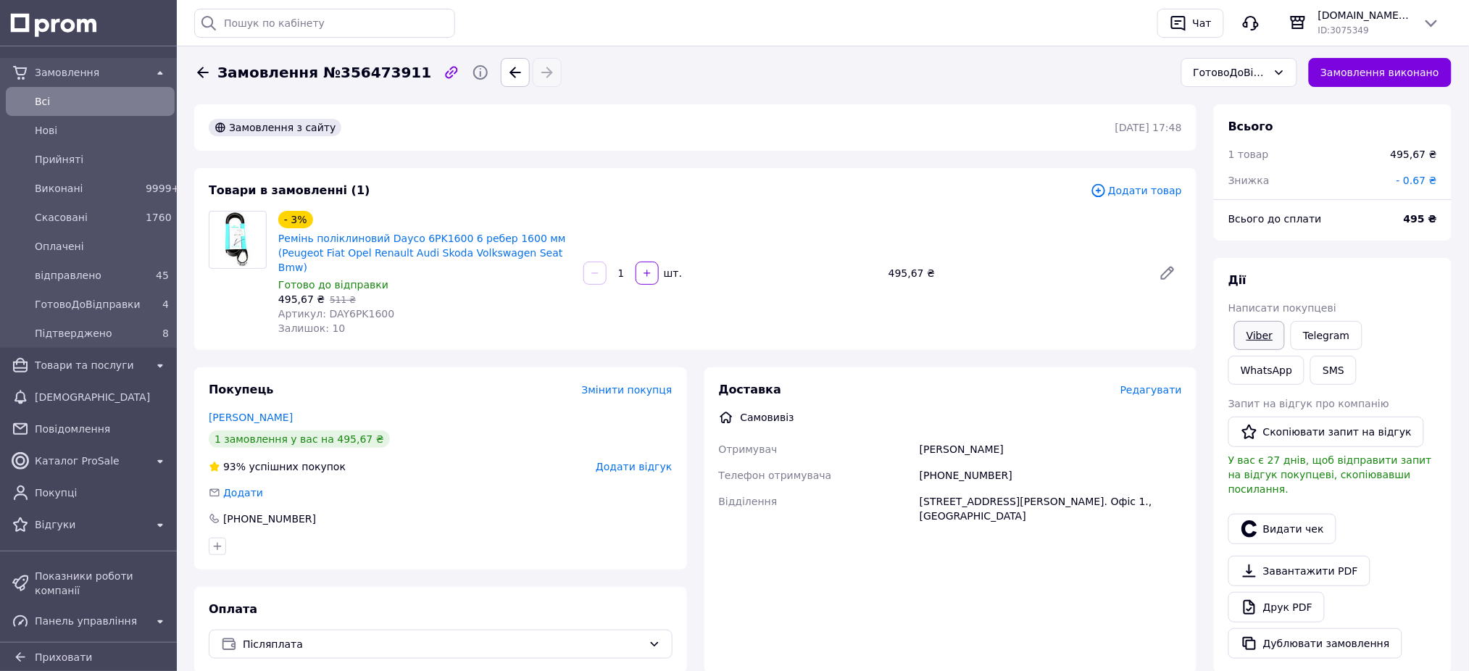
click at [1264, 334] on link "Viber" at bounding box center [1259, 335] width 51 height 29
